Goal: Complete application form: Complete application form

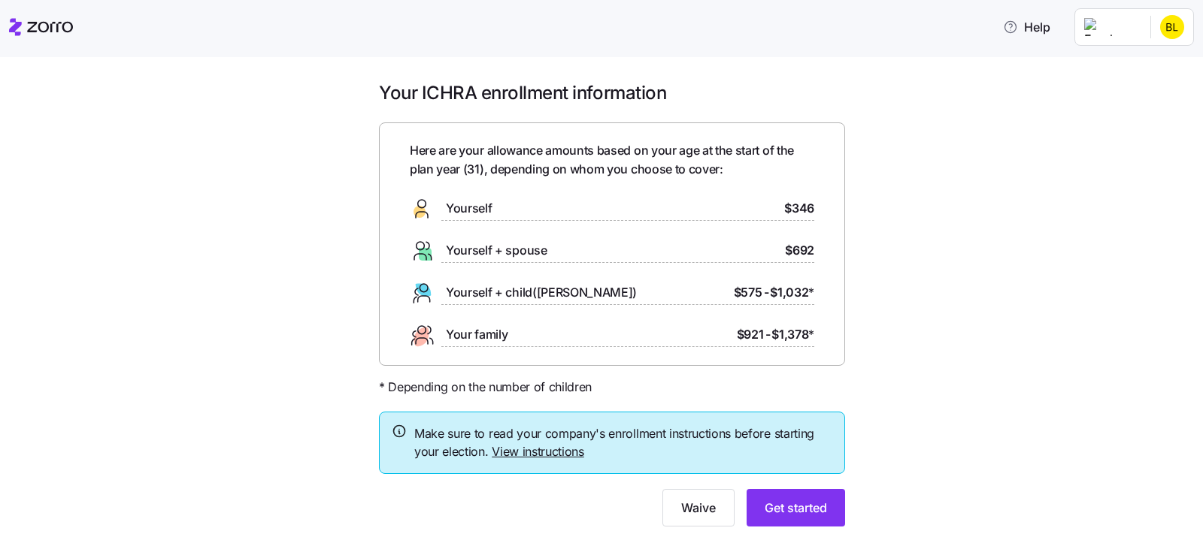
click at [516, 450] on link "View instructions" at bounding box center [538, 451] width 92 height 15
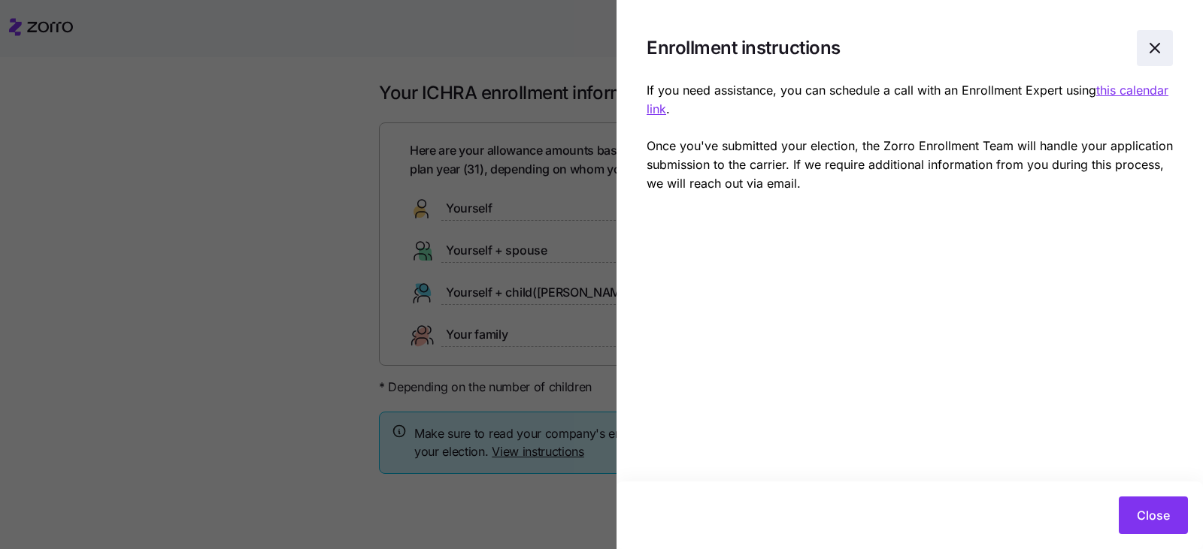
click at [1152, 35] on span "button" at bounding box center [1154, 48] width 35 height 35
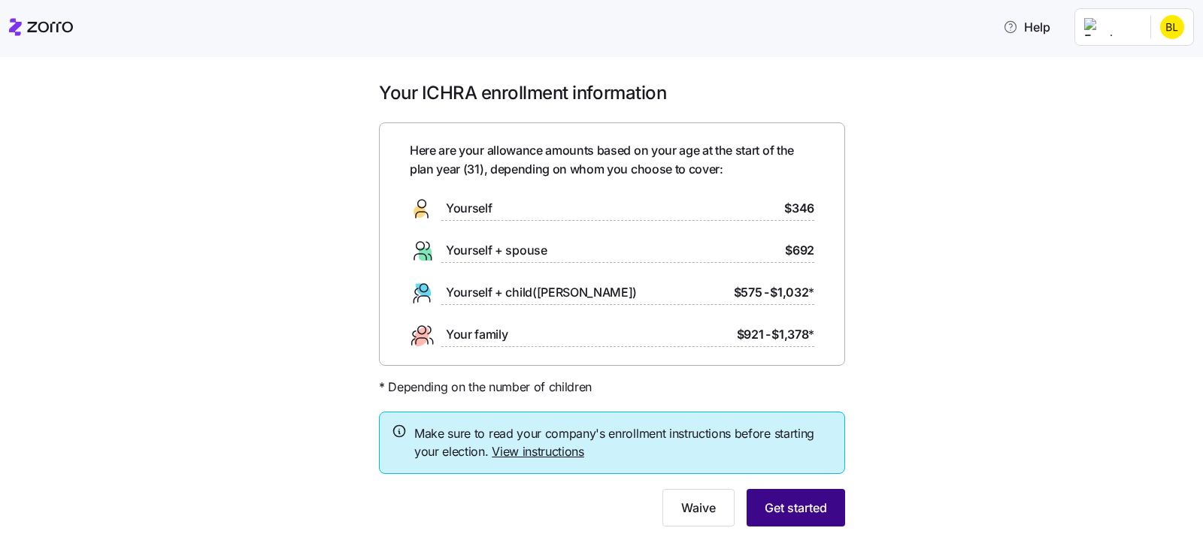
click at [790, 507] on span "Get started" at bounding box center [795, 508] width 62 height 18
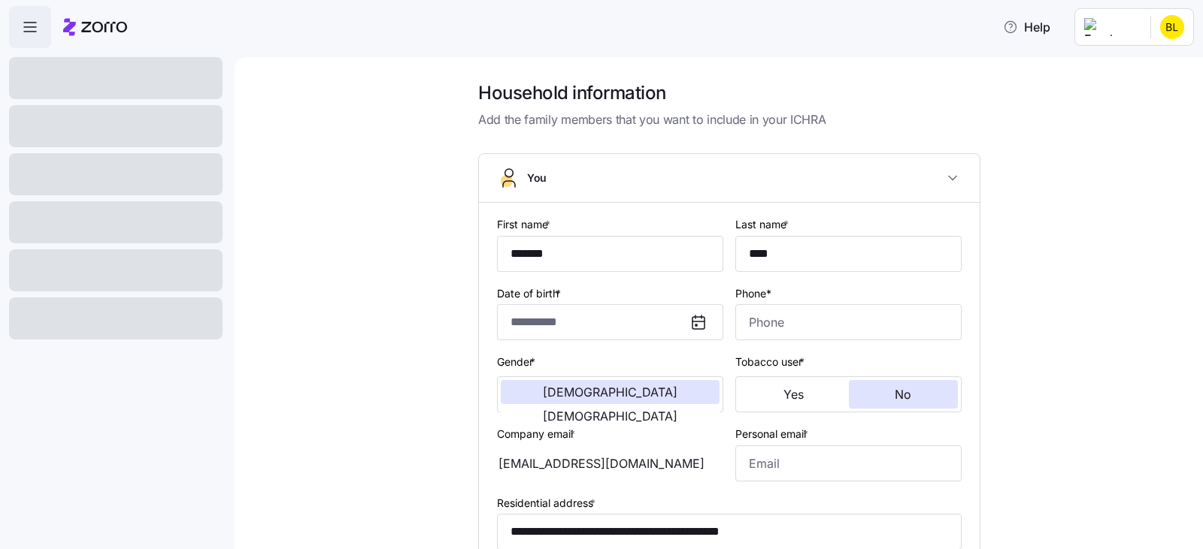
type input "**********"
type input "[PHONE_NUMBER]"
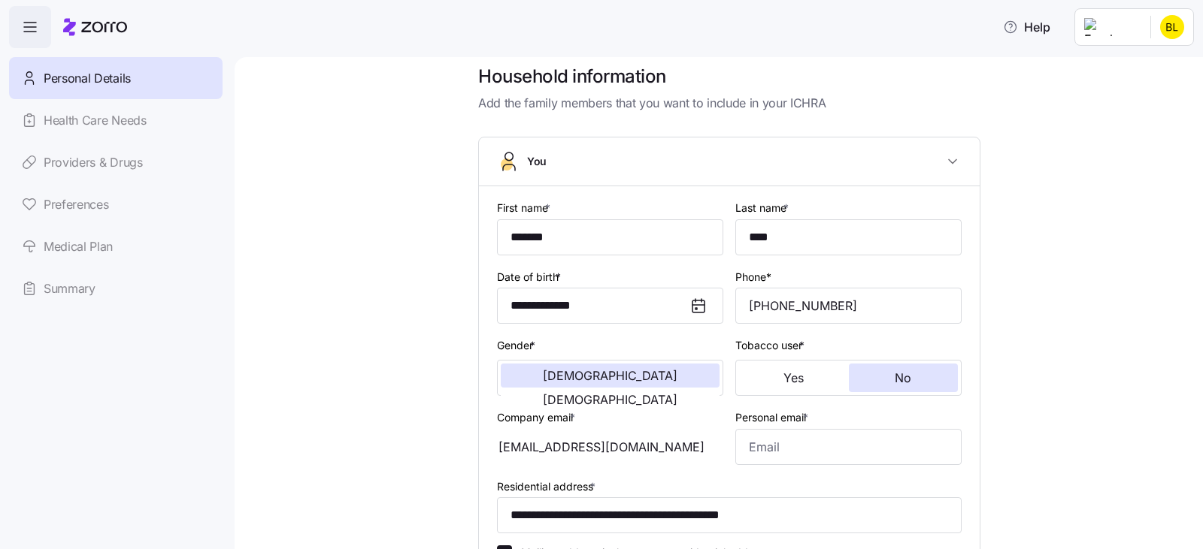
scroll to position [38, 0]
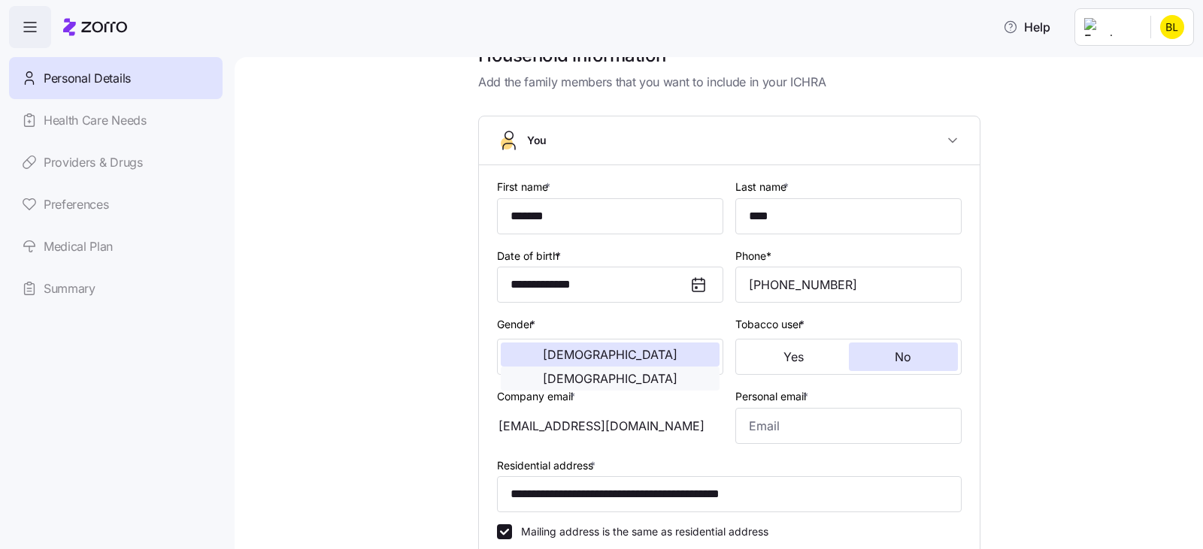
click at [636, 367] on button "[DEMOGRAPHIC_DATA]" at bounding box center [610, 379] width 219 height 24
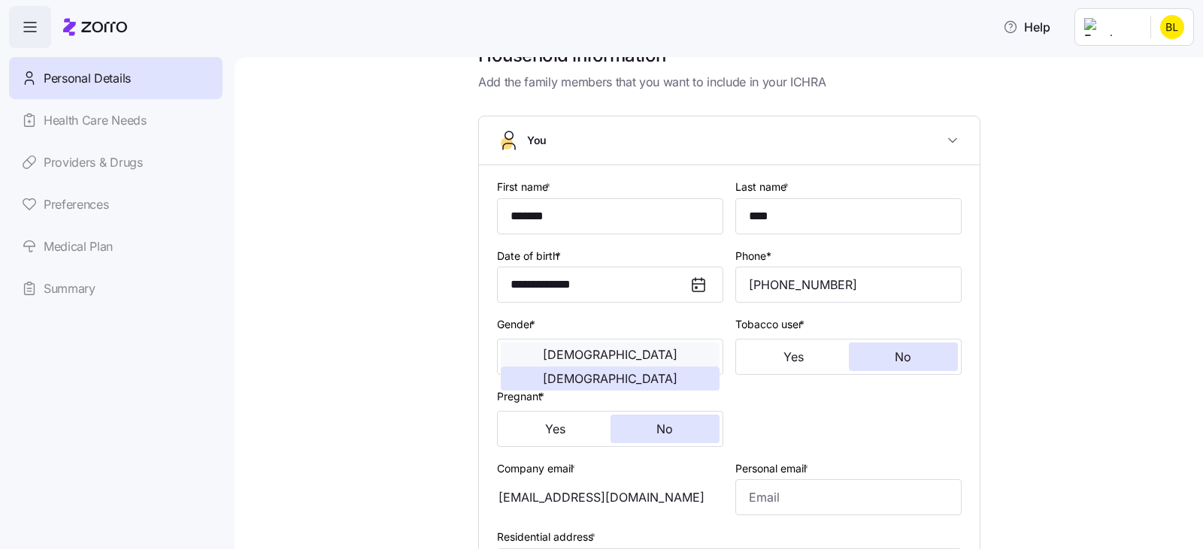
click at [580, 353] on button "[DEMOGRAPHIC_DATA]" at bounding box center [610, 355] width 219 height 24
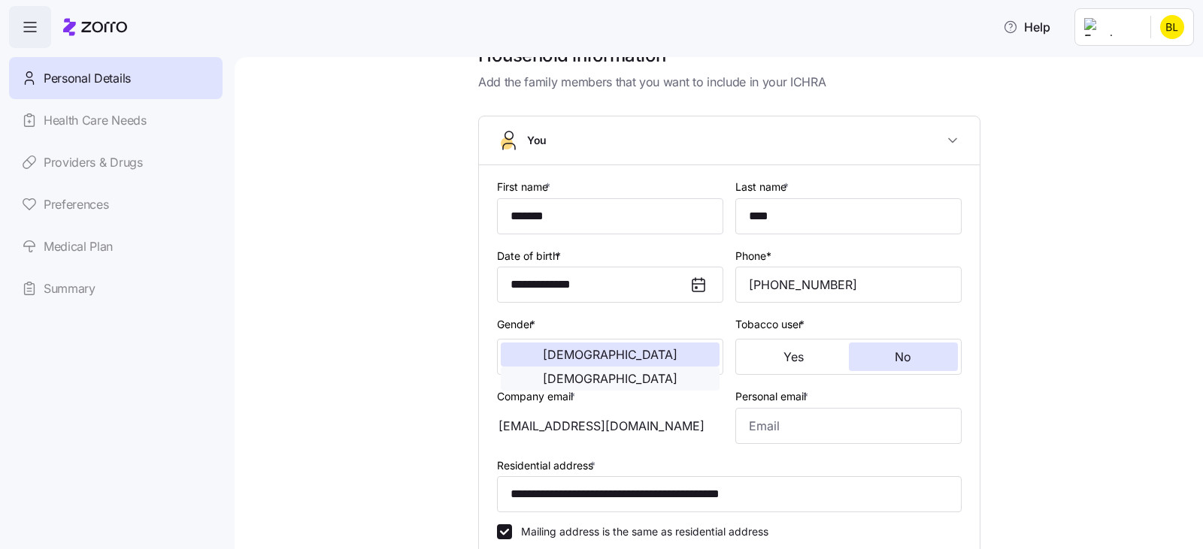
click at [661, 373] on span "[DEMOGRAPHIC_DATA]" at bounding box center [610, 379] width 135 height 12
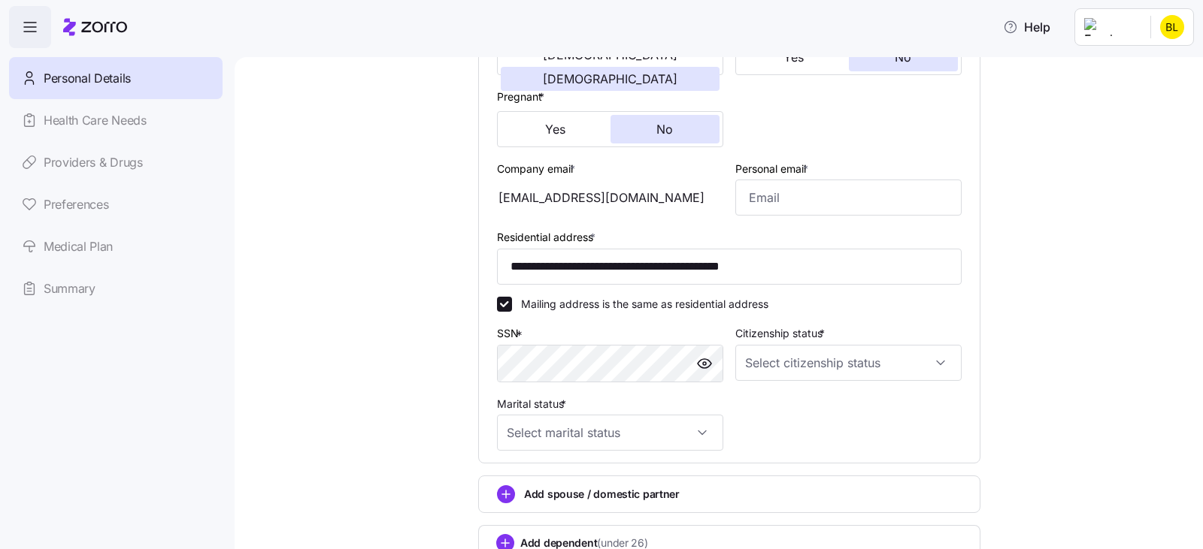
scroll to position [338, 0]
click at [775, 195] on input "Personal email *" at bounding box center [848, 197] width 226 height 36
type input "[EMAIL_ADDRESS][DOMAIN_NAME]"
type input "[PHONE_NUMBER]"
click at [796, 353] on input "Citizenship status *" at bounding box center [848, 362] width 226 height 36
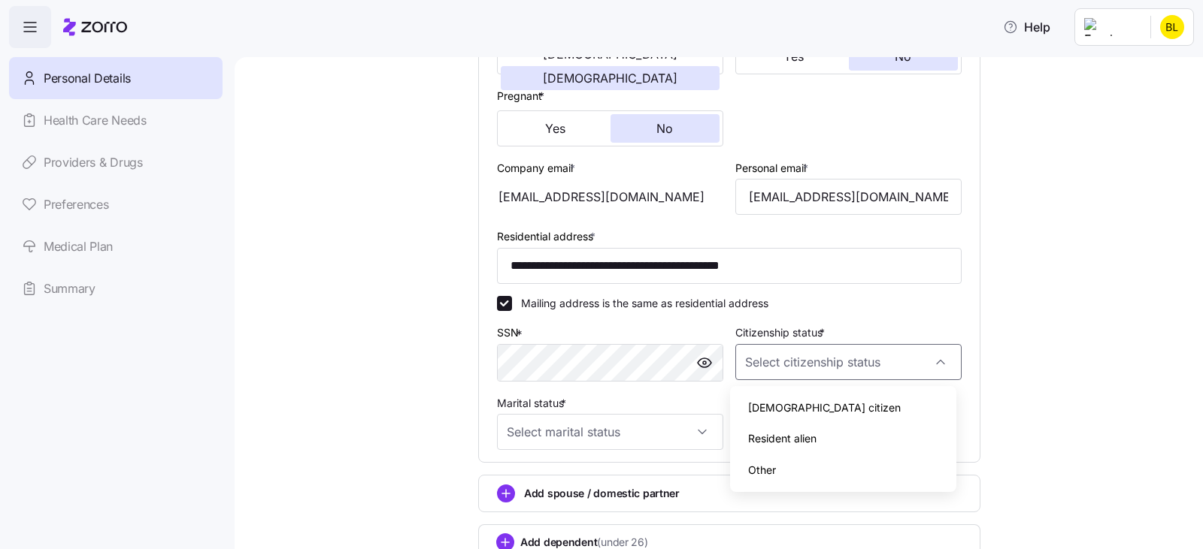
click at [792, 402] on span "[DEMOGRAPHIC_DATA] citizen" at bounding box center [824, 408] width 153 height 17
type input "[DEMOGRAPHIC_DATA] citizen"
click at [612, 422] on input "Marital status *" at bounding box center [610, 432] width 226 height 36
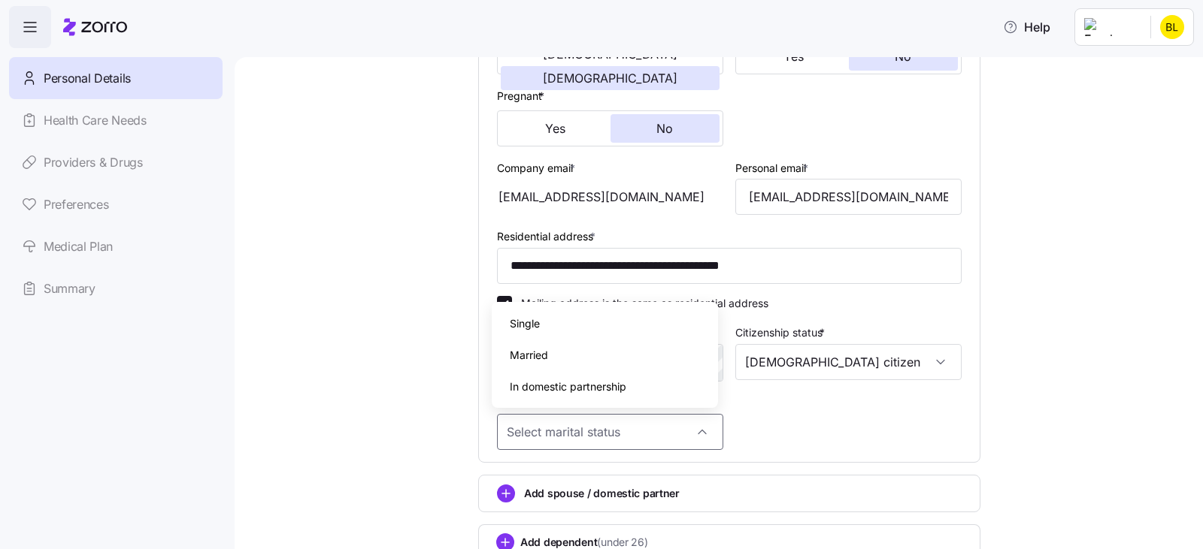
click at [563, 350] on div "Married" at bounding box center [605, 356] width 214 height 32
type input "Married"
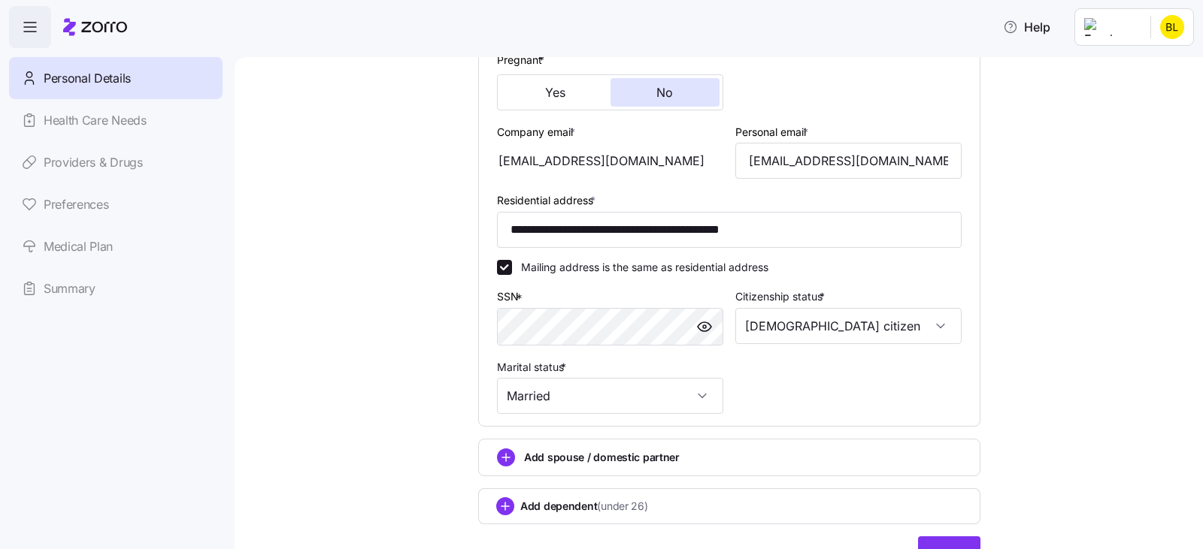
scroll to position [453, 0]
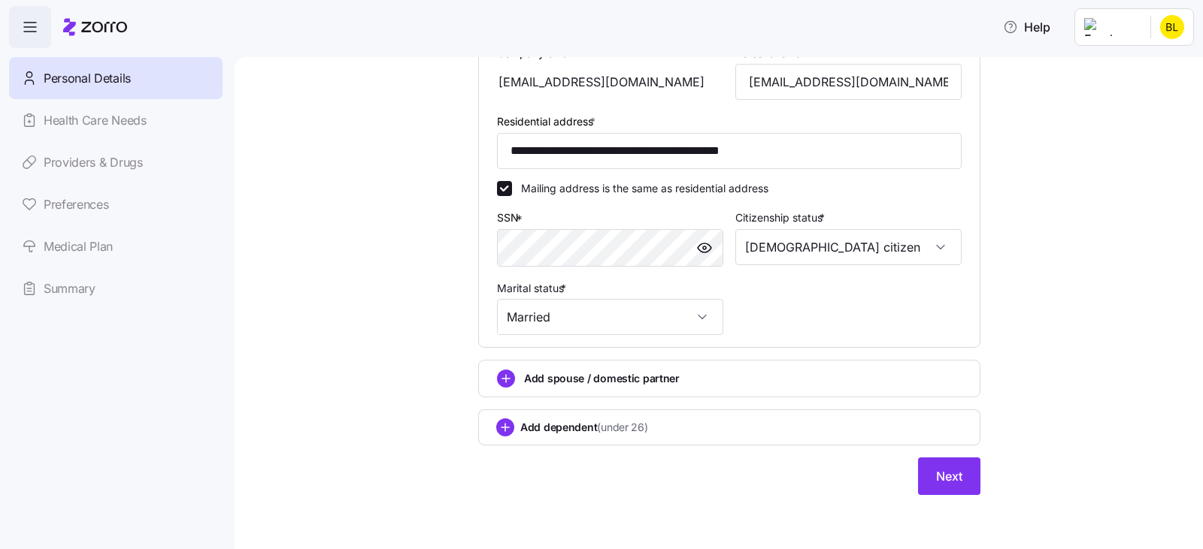
click at [515, 376] on div "Add spouse / domestic partner" at bounding box center [729, 379] width 465 height 18
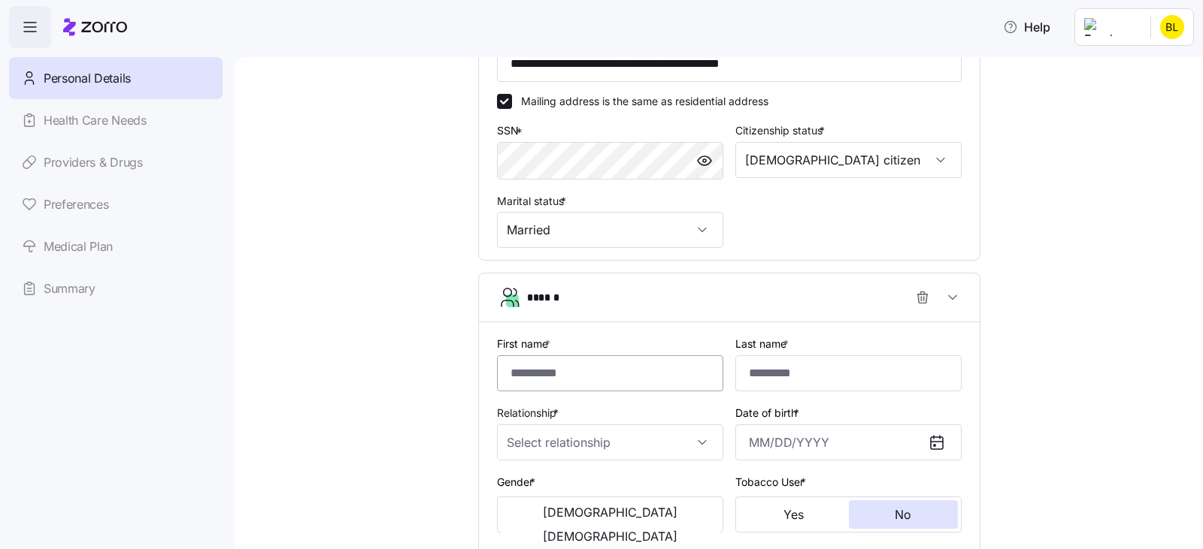
scroll to position [566, 0]
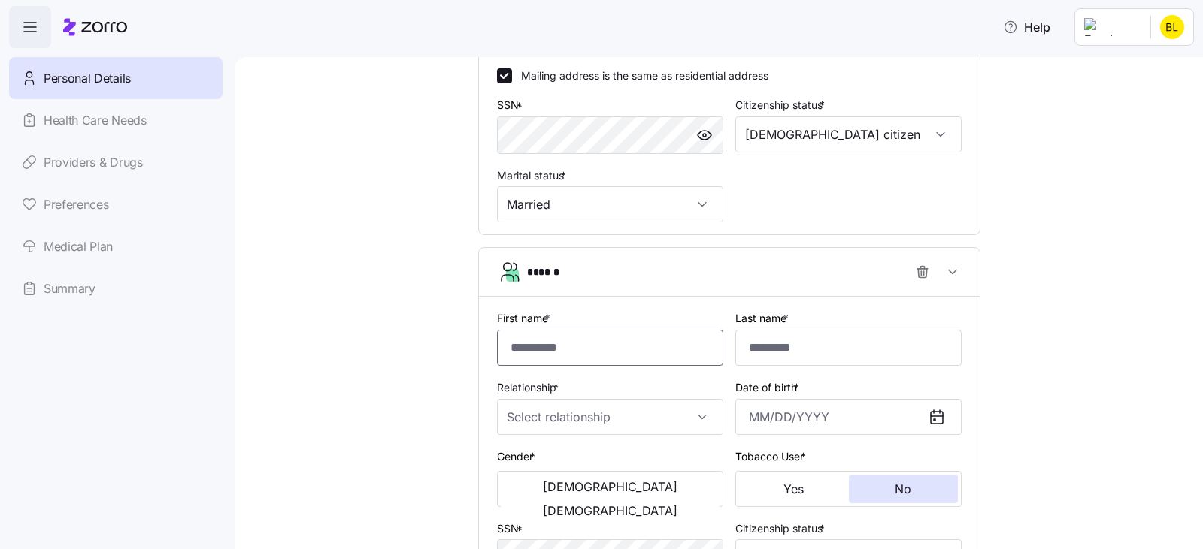
click at [560, 350] on input "First name *" at bounding box center [610, 348] width 226 height 36
type input "*"
type input "**********"
click at [786, 340] on input "Last name *" at bounding box center [848, 348] width 226 height 36
type input "****"
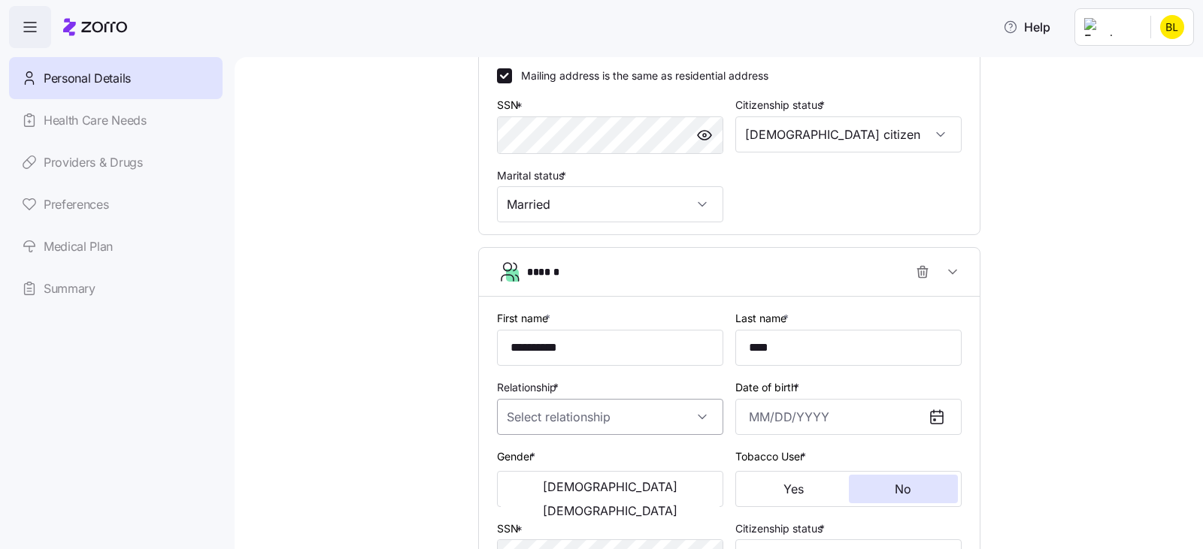
click at [620, 416] on input "Relationship *" at bounding box center [610, 417] width 226 height 36
click at [537, 465] on span "Spouse" at bounding box center [528, 463] width 37 height 17
type input "Spouse"
click at [818, 421] on input "Date of birth *" at bounding box center [848, 417] width 226 height 36
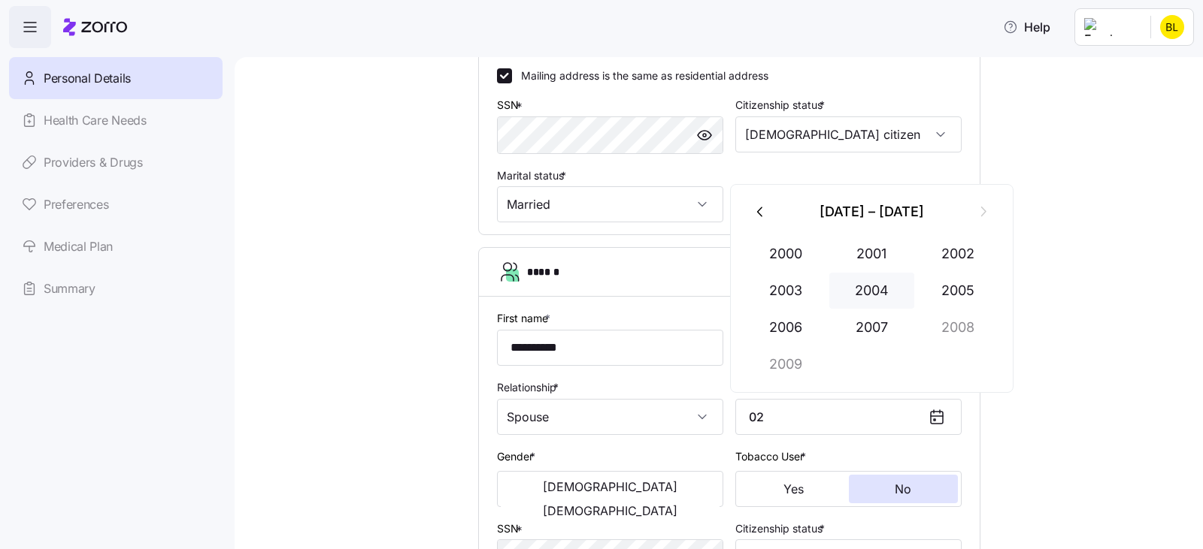
type input "0"
type input "[DATE]"
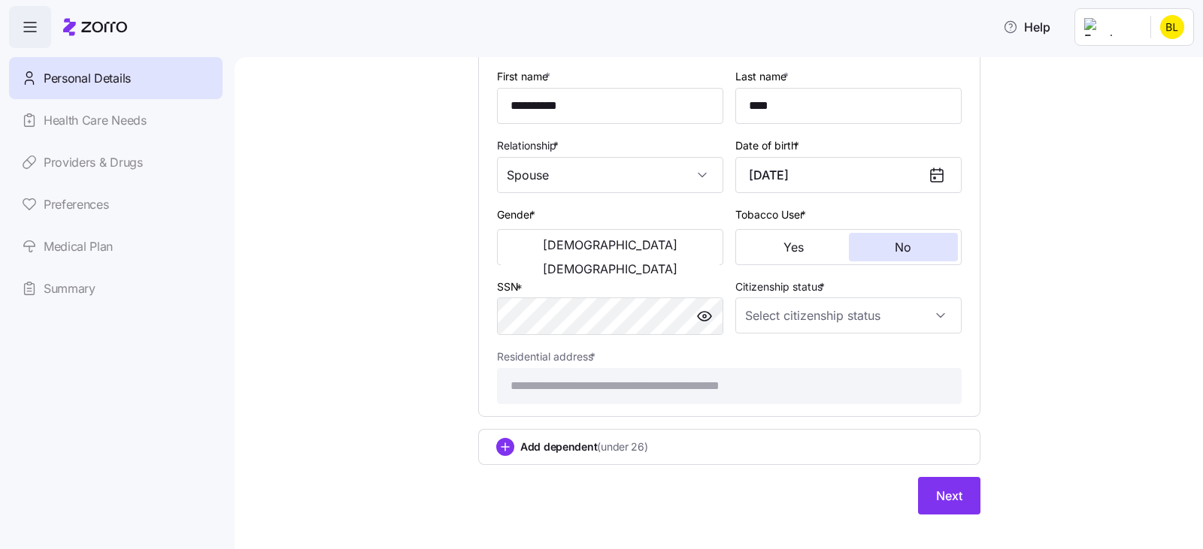
scroll to position [828, 0]
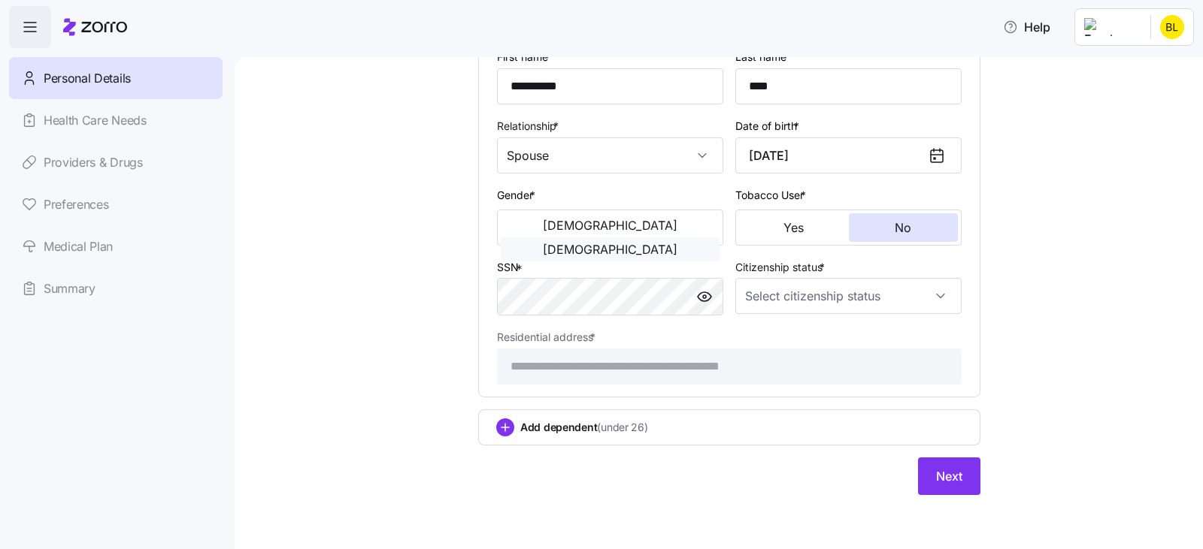
click at [643, 244] on span "[DEMOGRAPHIC_DATA]" at bounding box center [610, 250] width 135 height 12
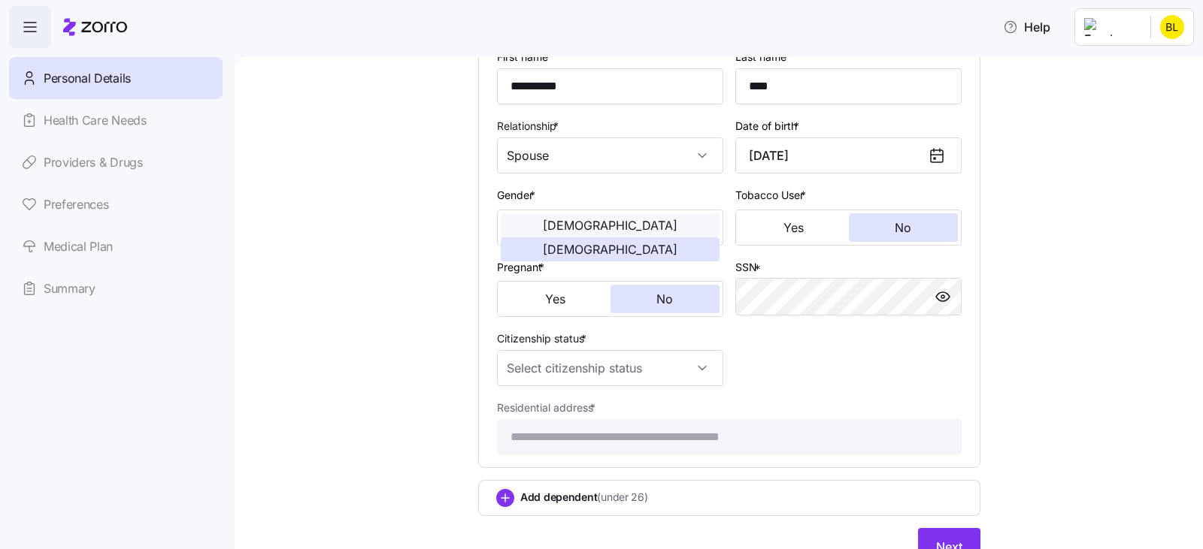
click at [543, 228] on span "[DEMOGRAPHIC_DATA]" at bounding box center [610, 225] width 135 height 12
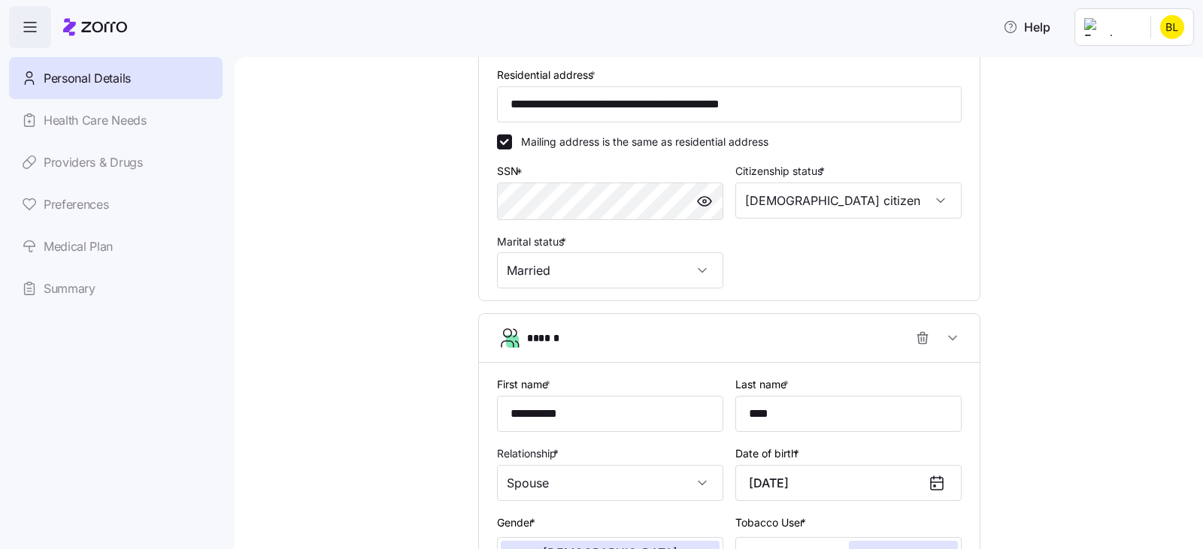
scroll to position [489, 0]
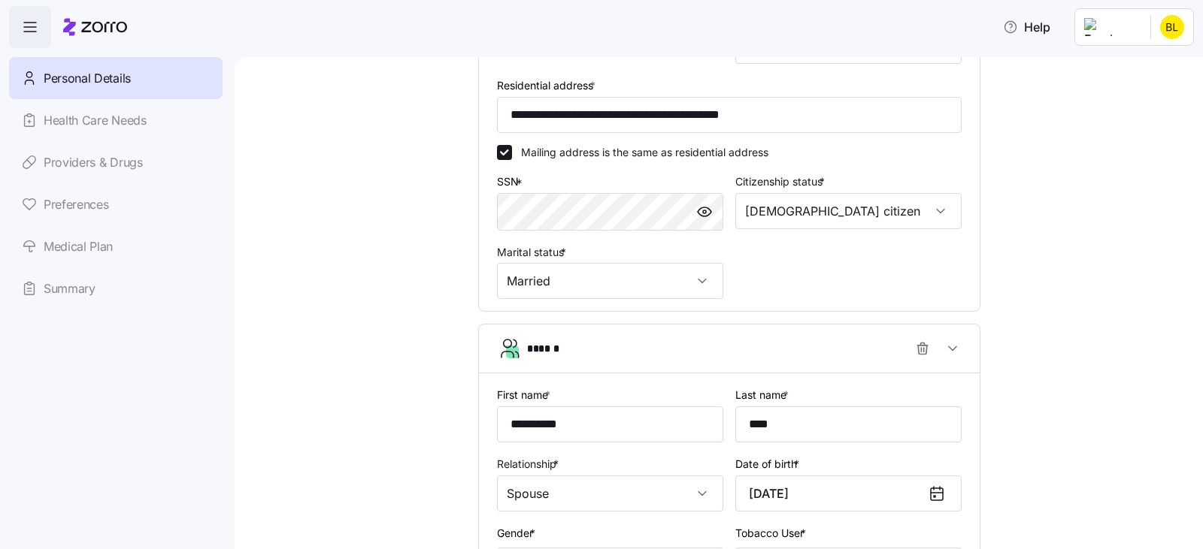
click at [86, 141] on div "Personal Details Health Care Needs Providers & Drugs Preferences Medical Plan S…" at bounding box center [115, 183] width 213 height 253
click at [81, 125] on div "Personal Details Health Care Needs Providers & Drugs Preferences Medical Plan S…" at bounding box center [115, 183] width 213 height 253
